Goal: Task Accomplishment & Management: Use online tool/utility

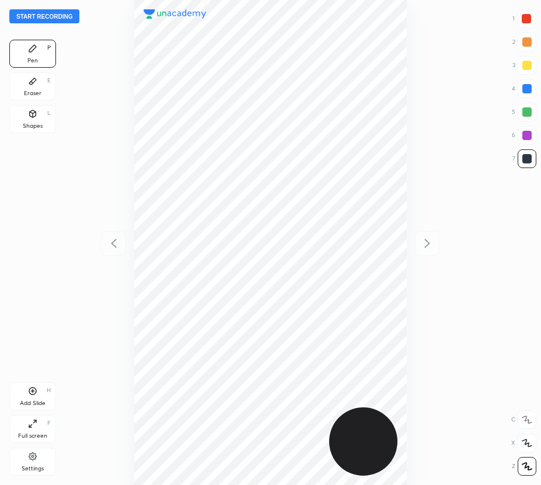
scroll to position [485, 354]
click at [58, 19] on button "Start recording" at bounding box center [44, 16] width 70 height 14
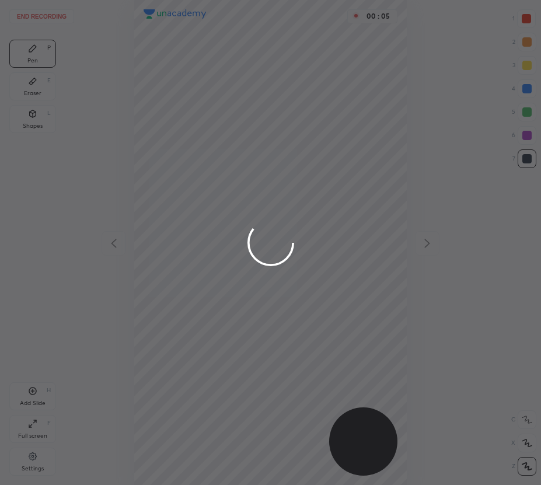
click at [522, 19] on div at bounding box center [270, 242] width 541 height 485
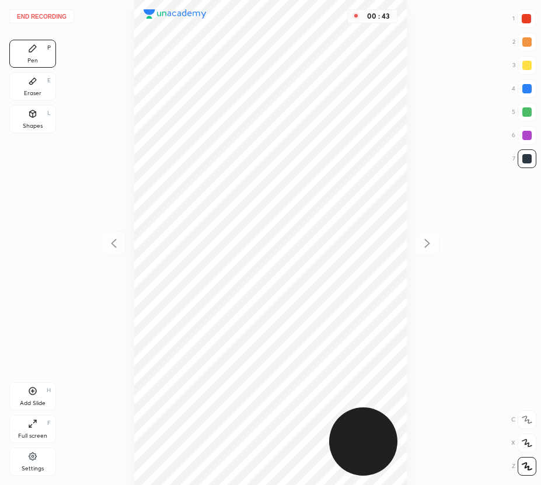
drag, startPoint x: 526, startPoint y: 136, endPoint x: 516, endPoint y: 139, distance: 10.9
click at [526, 138] on div at bounding box center [526, 135] width 9 height 9
click at [39, 394] on div "Add Slide H" at bounding box center [32, 396] width 47 height 28
click at [529, 93] on div at bounding box center [526, 88] width 9 height 9
drag, startPoint x: 41, startPoint y: 391, endPoint x: 35, endPoint y: 392, distance: 6.1
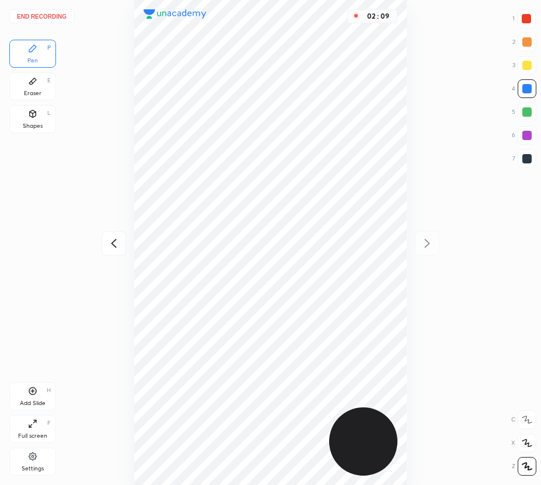
click at [41, 391] on div "Add Slide H" at bounding box center [32, 396] width 47 height 28
click at [36, 79] on icon at bounding box center [32, 80] width 9 height 9
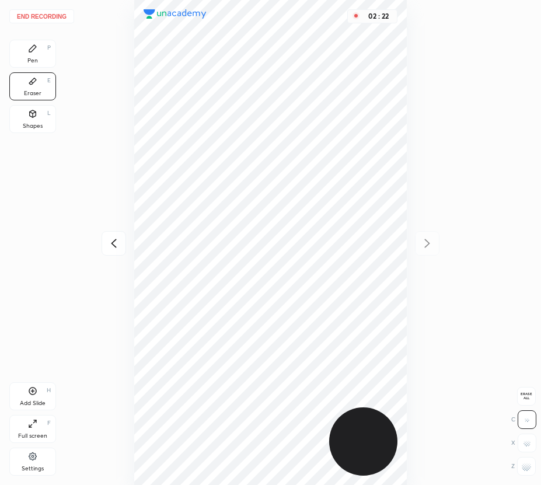
click at [40, 55] on div "Pen P" at bounding box center [32, 54] width 47 height 28
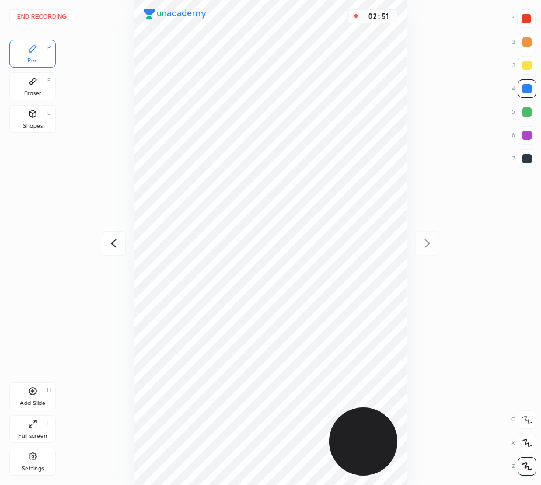
click at [29, 394] on icon at bounding box center [32, 390] width 9 height 9
click at [43, 86] on div "Eraser E" at bounding box center [32, 86] width 47 height 28
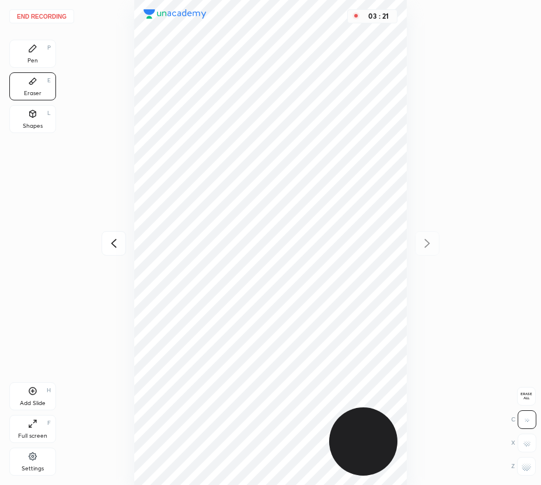
click at [522, 465] on rect at bounding box center [521, 465] width 1 height 1
drag, startPoint x: 45, startPoint y: 48, endPoint x: 115, endPoint y: 87, distance: 80.4
click at [45, 50] on div "Pen P" at bounding box center [32, 54] width 47 height 28
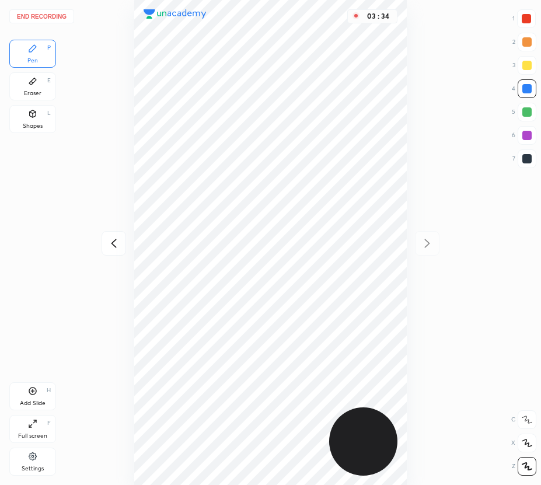
click at [58, 93] on div "End recording 1 2 3 4 5 6 7 R O A L C X Z Erase all C X Z Pen P Eraser E Shapes…" at bounding box center [270, 242] width 541 height 485
click at [34, 79] on icon at bounding box center [32, 81] width 7 height 6
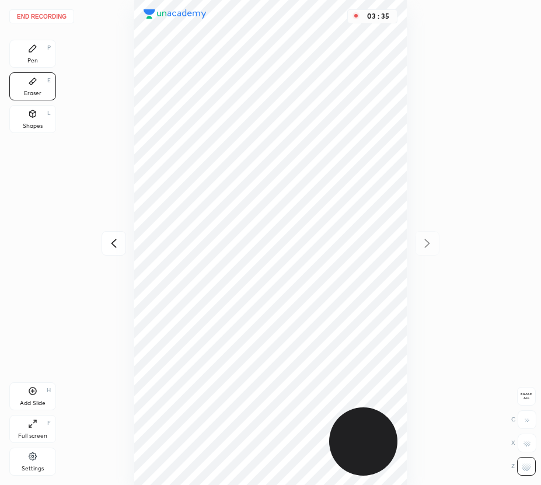
click at [34, 81] on icon at bounding box center [32, 81] width 7 height 6
click at [35, 55] on div "Pen P" at bounding box center [32, 54] width 47 height 28
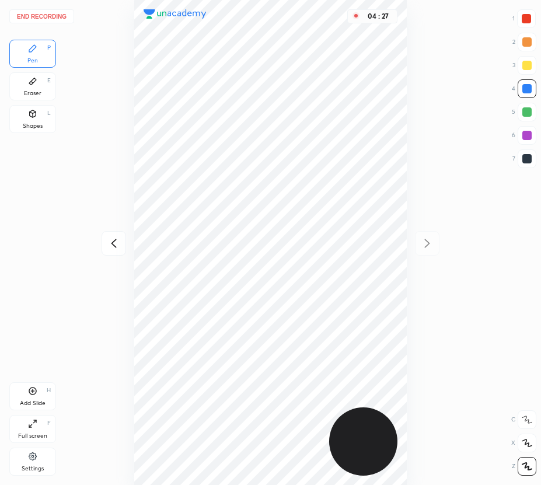
click at [526, 116] on div at bounding box center [526, 111] width 9 height 9
drag, startPoint x: 33, startPoint y: 94, endPoint x: 126, endPoint y: 226, distance: 161.5
click at [36, 97] on div "Eraser E" at bounding box center [32, 86] width 47 height 28
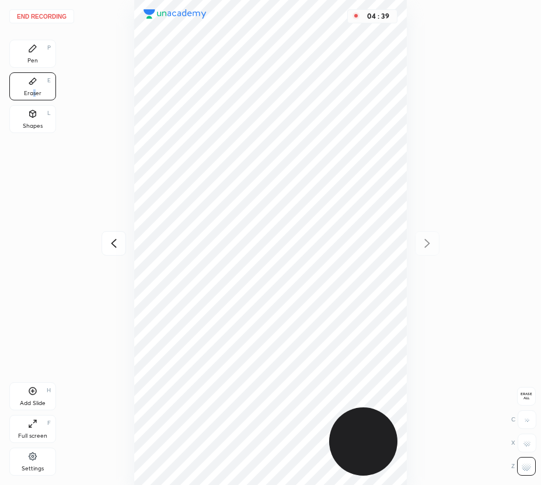
click at [39, 54] on div "Pen P" at bounding box center [32, 54] width 47 height 28
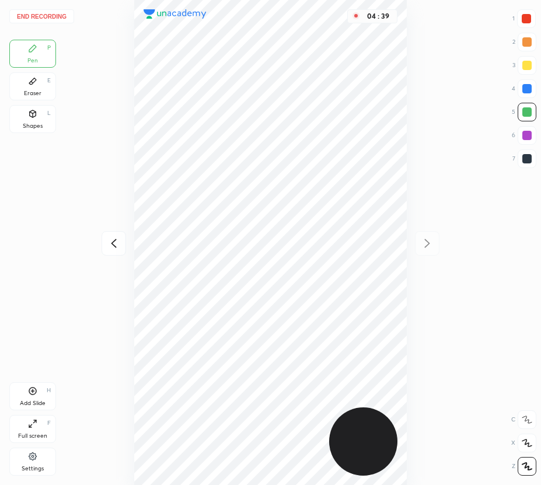
drag, startPoint x: 39, startPoint y: 54, endPoint x: 130, endPoint y: 233, distance: 200.3
click at [41, 57] on div "Pen P" at bounding box center [32, 54] width 47 height 28
click at [58, 17] on button "End recording" at bounding box center [41, 16] width 65 height 14
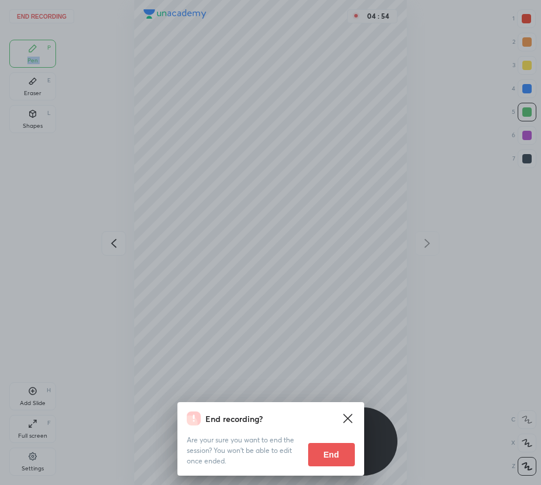
click at [336, 456] on button "End" at bounding box center [331, 454] width 47 height 23
